Goal: Navigation & Orientation: Go to known website

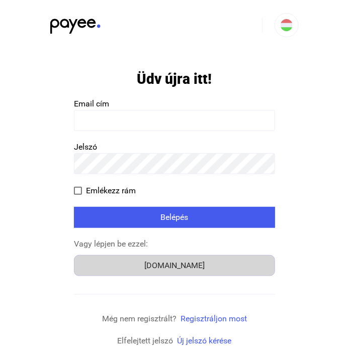
click at [175, 263] on div "[DOMAIN_NAME]" at bounding box center [174, 266] width 194 height 12
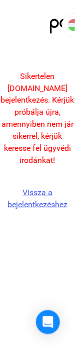
click at [21, 202] on link "Vissza a bejelentkezéshez" at bounding box center [38, 199] width 60 height 22
